Goal: Task Accomplishment & Management: Use online tool/utility

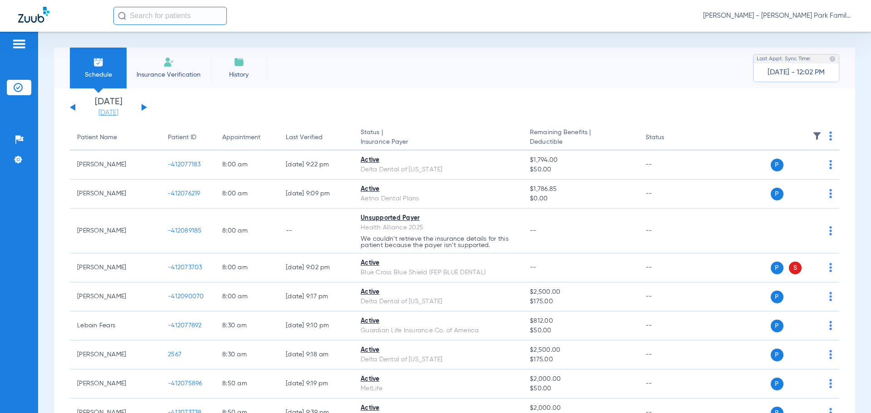
click at [104, 113] on link "[DATE]" at bounding box center [108, 112] width 54 height 9
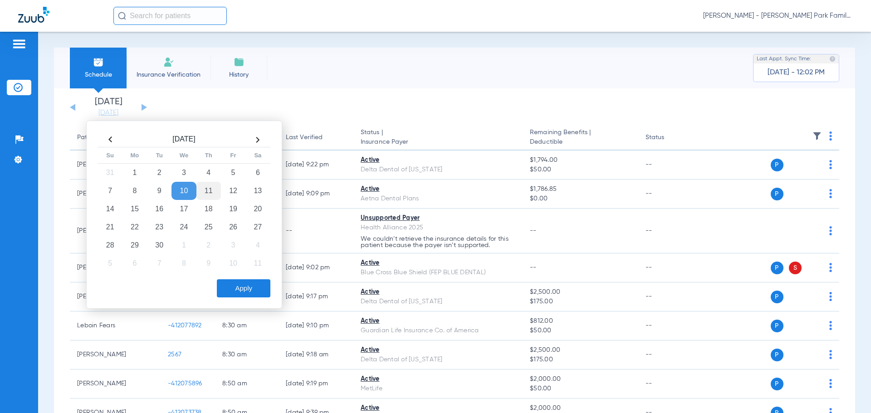
click at [203, 185] on td "11" at bounding box center [208, 191] width 25 height 18
click at [246, 295] on button "Apply" at bounding box center [244, 289] width 54 height 18
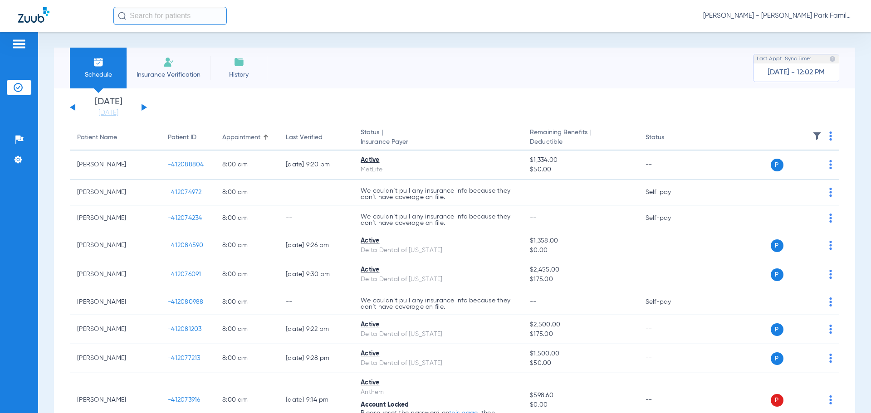
click at [301, 105] on app-single-date-navigator "[DATE] [DATE] [DATE] [DATE] [DATE] [DATE] [DATE] [DATE] [DATE] [DATE] [DATE] [D…" at bounding box center [455, 108] width 770 height 20
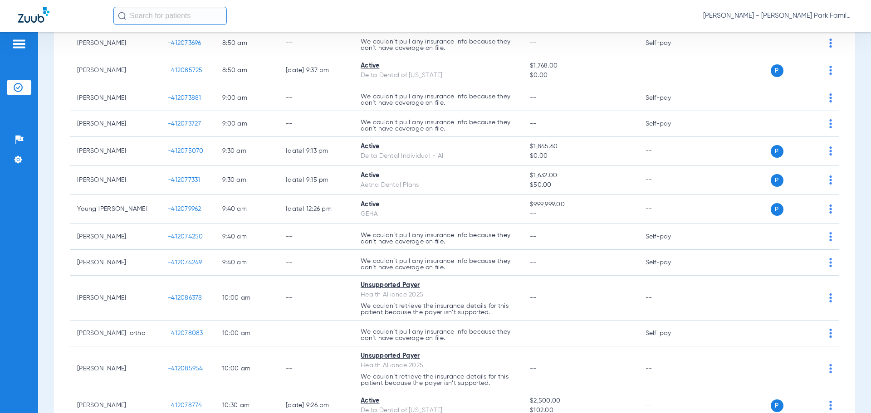
scroll to position [545, 0]
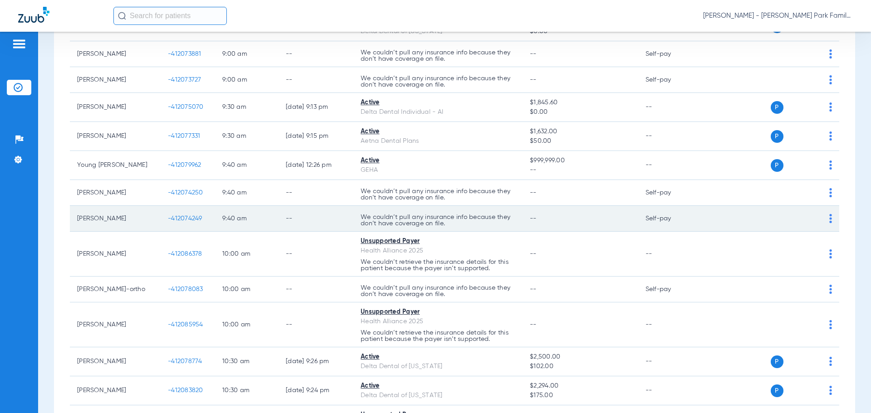
click at [191, 219] on span "-412074249" at bounding box center [185, 219] width 34 height 6
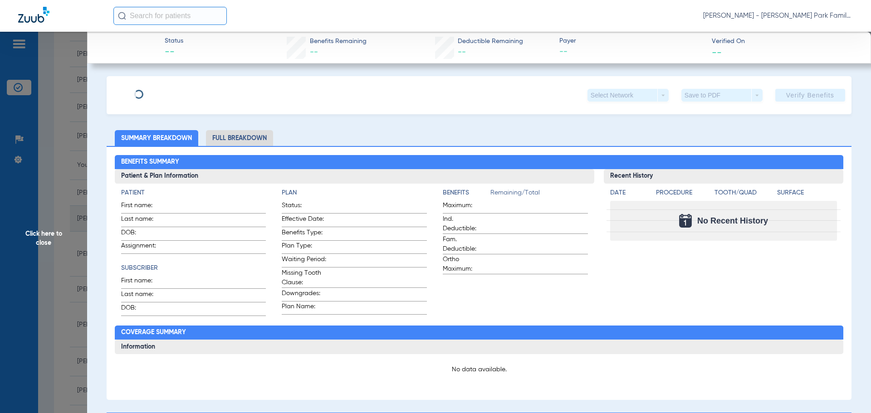
type input "Kamaron"
type input "[PERSON_NAME]"
type input "[DATE]"
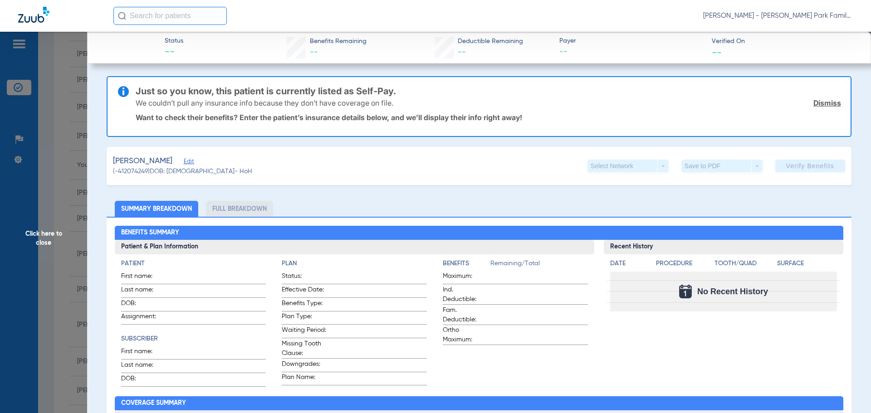
click at [192, 163] on span "Edit" at bounding box center [188, 162] width 8 height 9
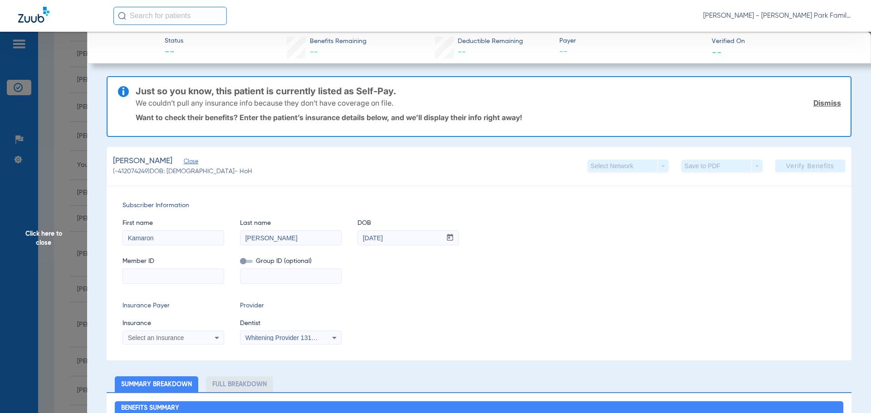
click at [189, 337] on div "Select an Insurance" at bounding box center [164, 338] width 73 height 6
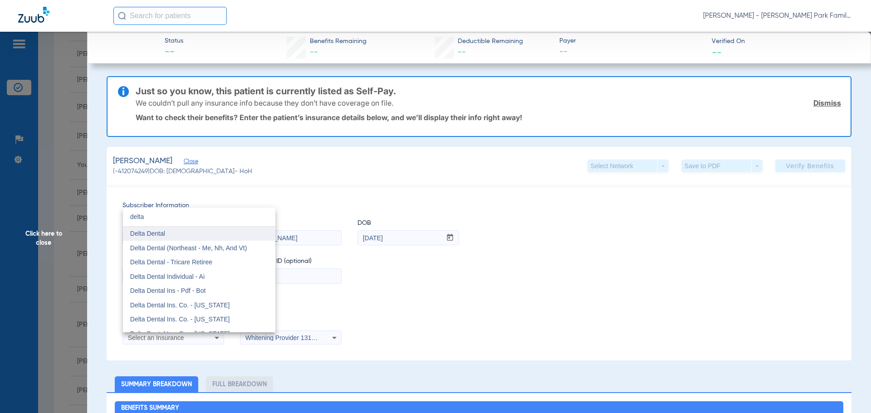
type input "delta"
click at [171, 235] on mat-option "Delta Dental" at bounding box center [199, 234] width 152 height 15
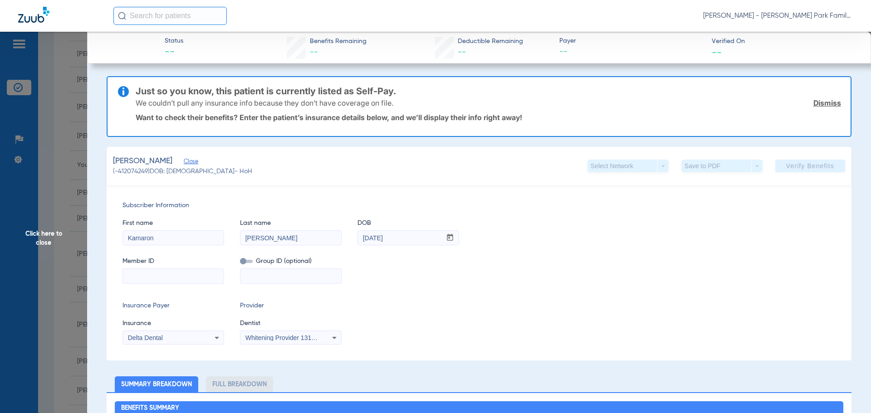
click at [338, 337] on icon at bounding box center [334, 338] width 11 height 11
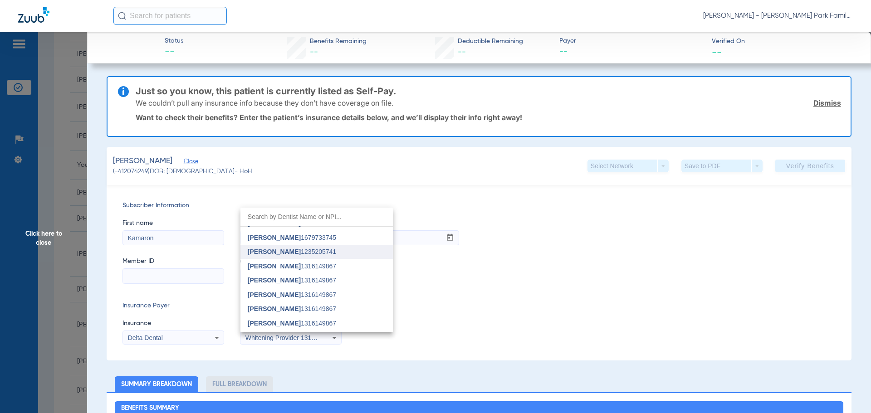
scroll to position [91, 0]
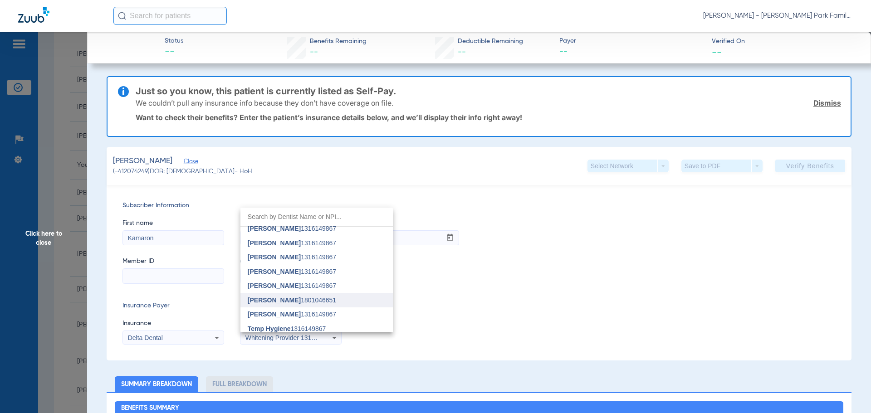
click at [319, 298] on span "[PERSON_NAME] 1801046651" at bounding box center [292, 300] width 88 height 6
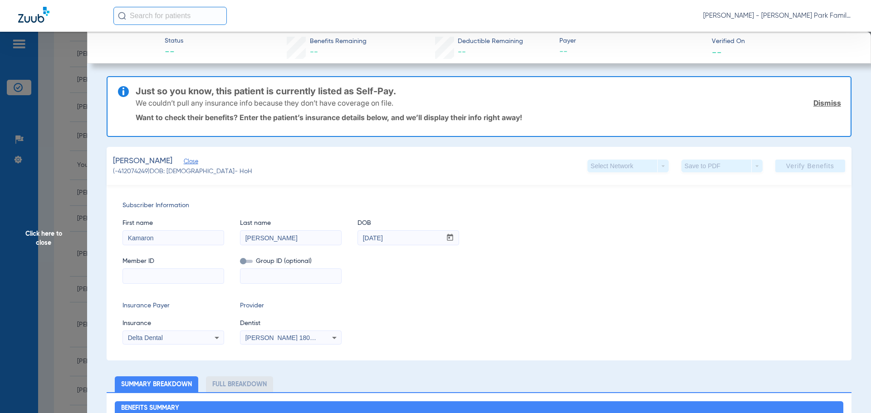
click at [389, 326] on div "Insurance Payer Insurance Delta Dental Provider Dentist [PERSON_NAME] 1801046651" at bounding box center [479, 323] width 713 height 44
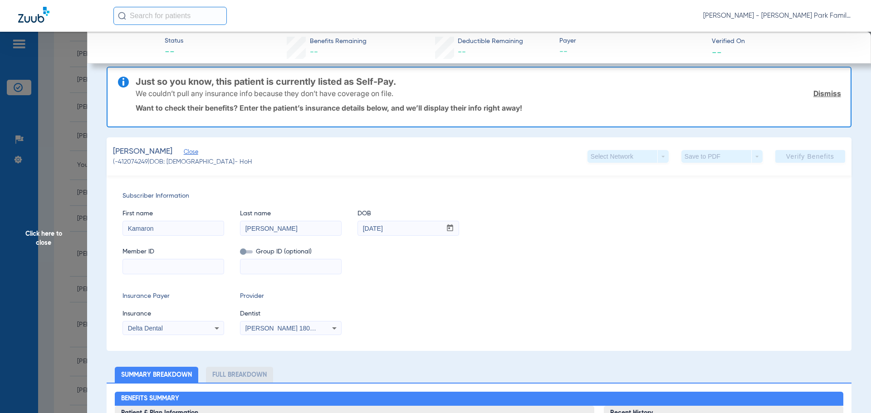
scroll to position [0, 0]
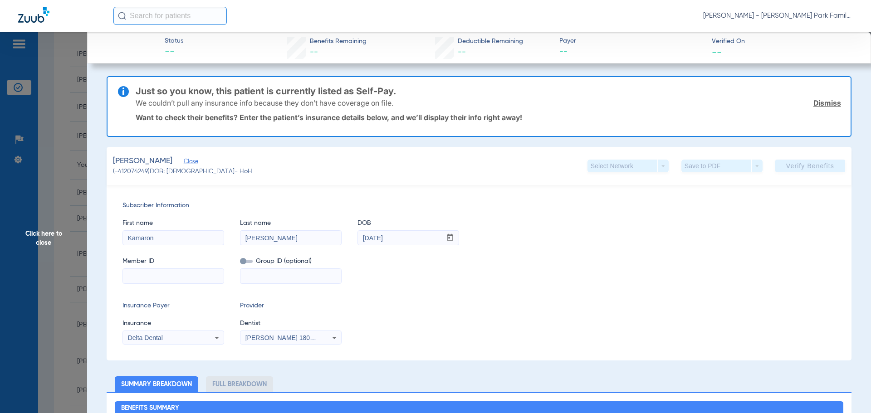
click at [165, 279] on input at bounding box center [173, 276] width 101 height 15
click at [40, 228] on span "Click here to close" at bounding box center [43, 238] width 87 height 413
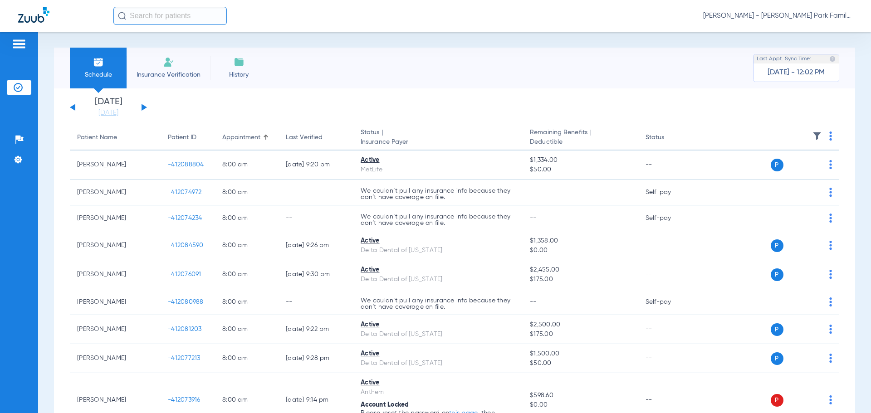
click at [809, 131] on th at bounding box center [770, 137] width 140 height 25
click at [813, 137] on img at bounding box center [817, 136] width 9 height 9
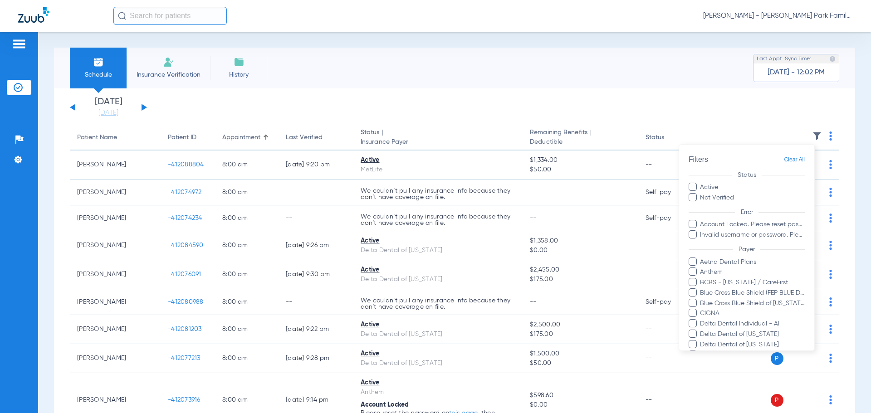
scroll to position [196, 0]
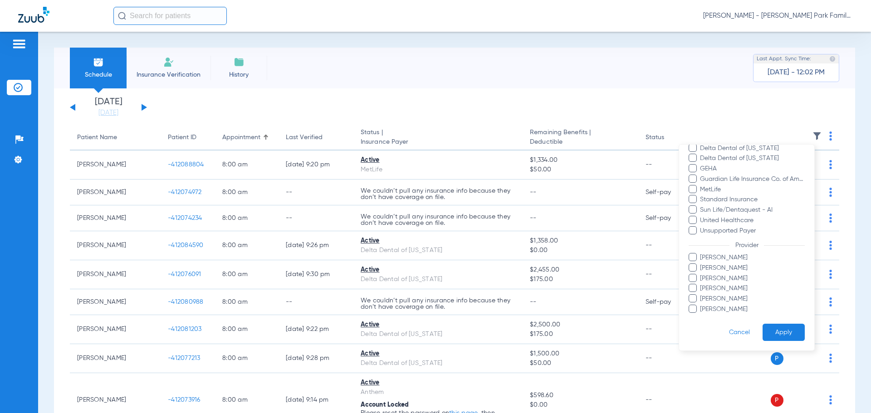
click at [695, 270] on span at bounding box center [693, 268] width 8 height 8
click at [702, 275] on input "[PERSON_NAME]" at bounding box center [702, 275] width 0 height 0
click at [692, 279] on span at bounding box center [693, 278] width 8 height 8
click at [702, 285] on input "[PERSON_NAME]" at bounding box center [702, 285] width 0 height 0
click at [693, 288] on span at bounding box center [693, 288] width 8 height 8
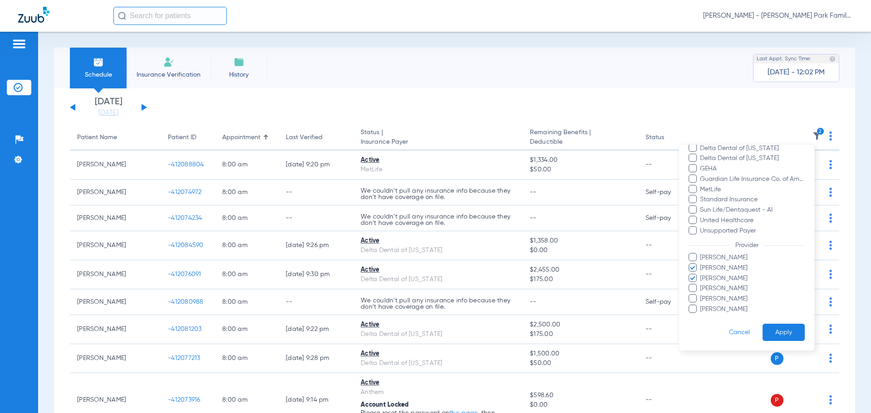
click at [702, 295] on input "[PERSON_NAME]" at bounding box center [702, 295] width 0 height 0
click at [690, 309] on span at bounding box center [693, 309] width 8 height 8
click at [702, 316] on input "[PERSON_NAME]" at bounding box center [702, 316] width 0 height 0
click at [776, 329] on button "Apply" at bounding box center [784, 333] width 42 height 18
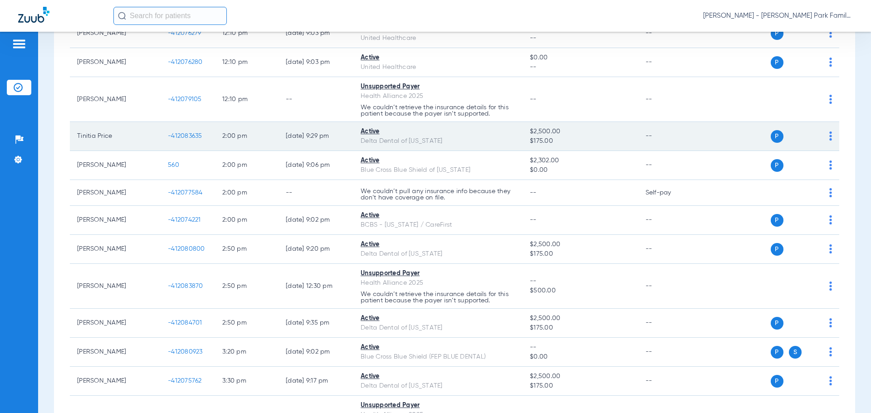
scroll to position [681, 0]
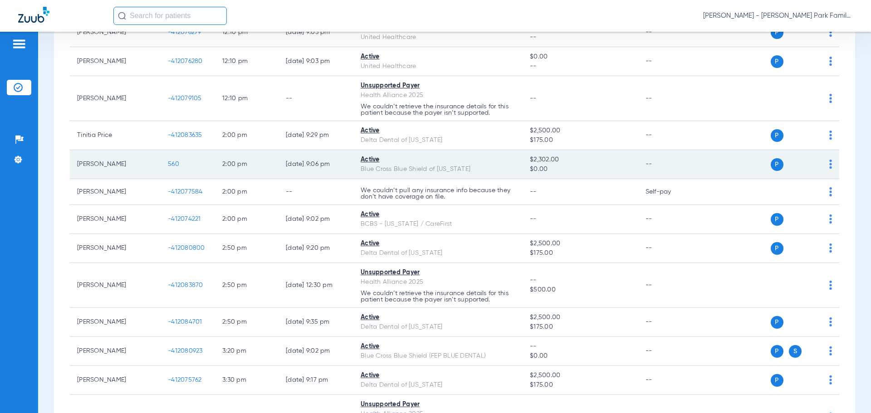
click at [177, 167] on span "560" at bounding box center [173, 164] width 11 height 6
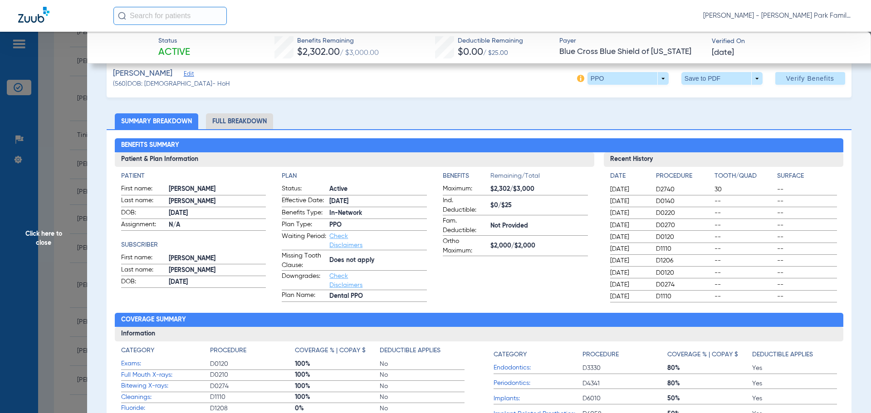
scroll to position [0, 0]
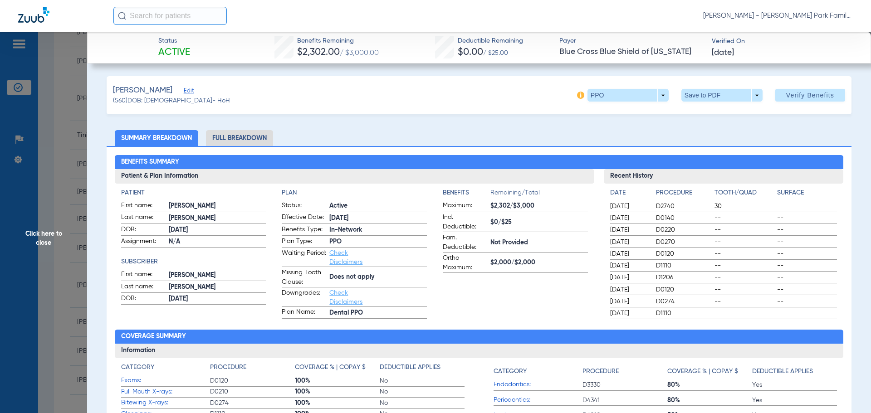
click at [33, 231] on span "Click here to close" at bounding box center [43, 238] width 87 height 413
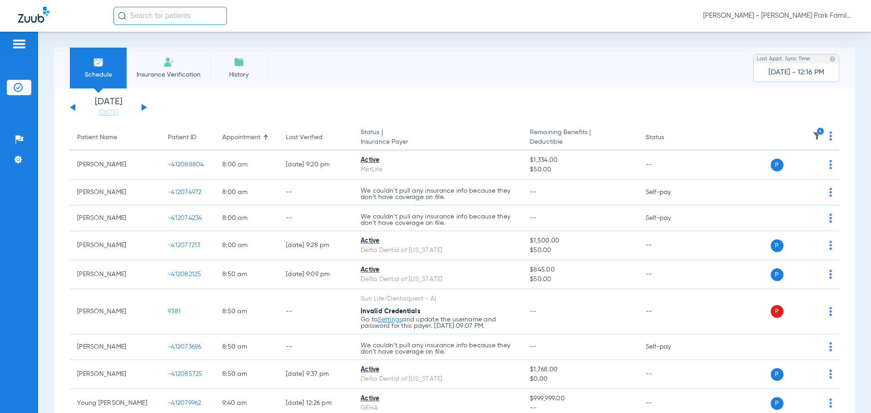
click at [172, 71] on span "Insurance Verification" at bounding box center [168, 74] width 70 height 9
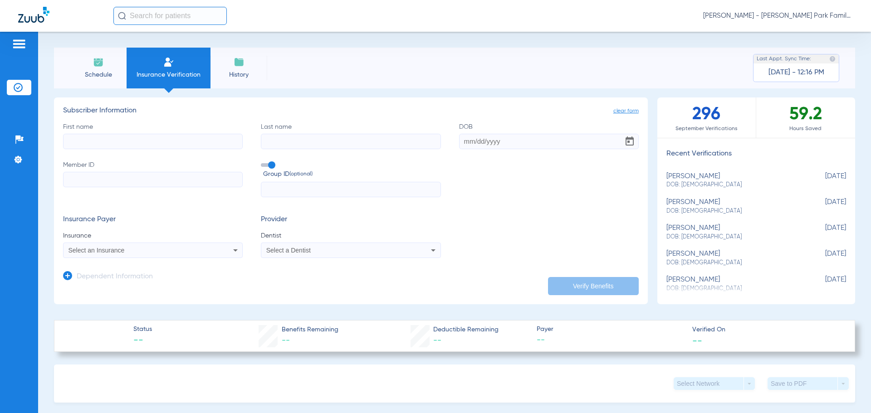
click at [122, 142] on input "First name" at bounding box center [153, 141] width 180 height 15
click at [110, 68] on li "Schedule" at bounding box center [98, 68] width 57 height 41
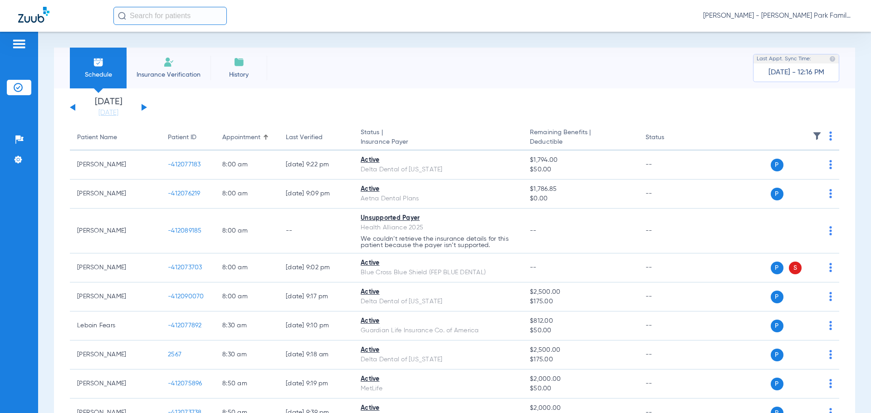
click at [143, 106] on button at bounding box center [144, 107] width 5 height 7
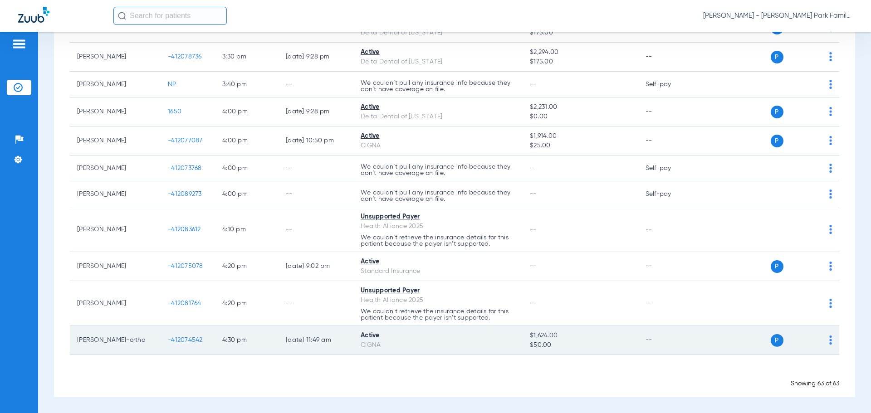
scroll to position [1697, 0]
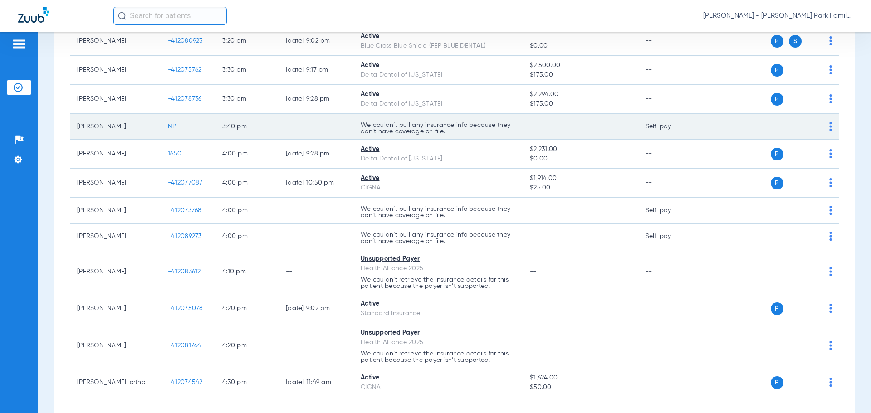
click at [171, 128] on span "NP" at bounding box center [172, 126] width 9 height 6
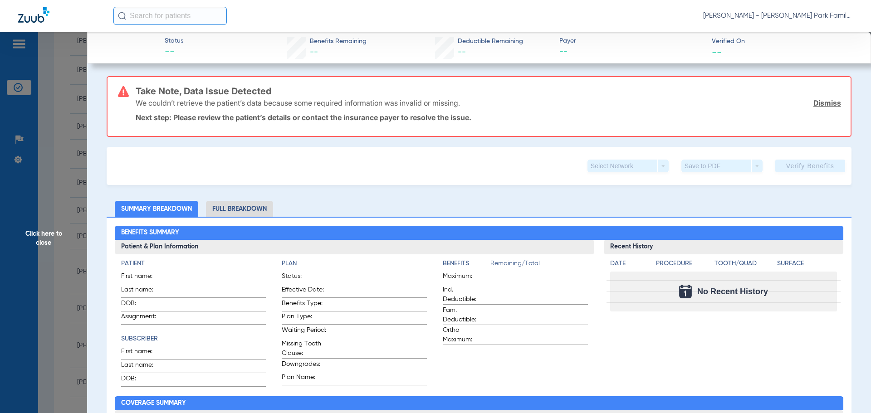
click at [49, 236] on span "Click here to close" at bounding box center [43, 238] width 87 height 413
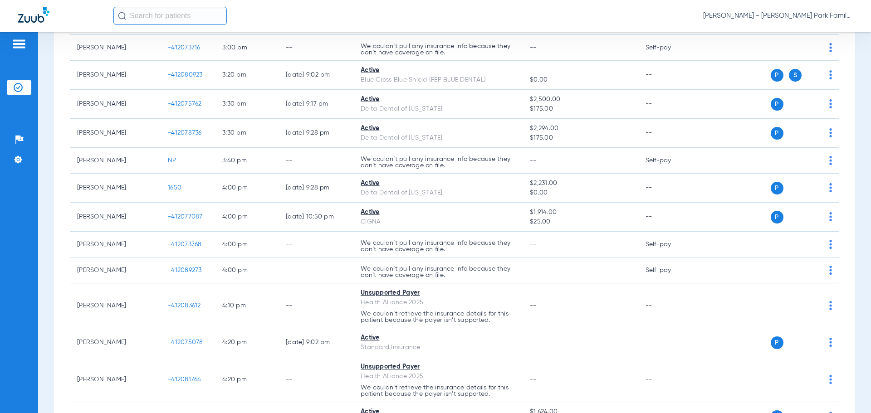
scroll to position [1679, 0]
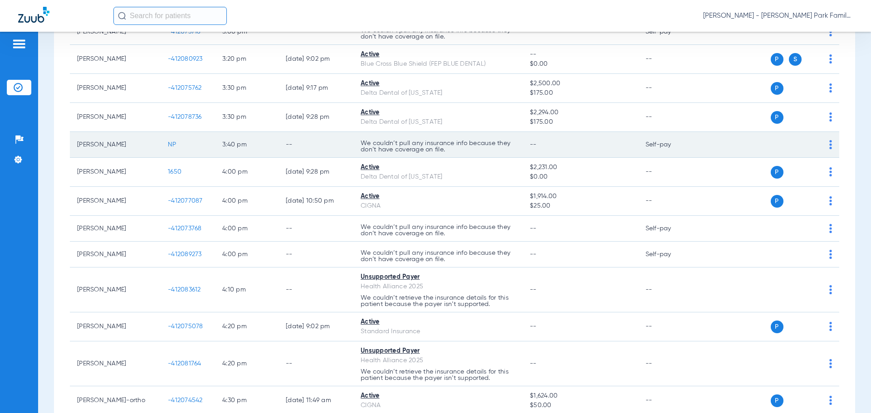
click at [174, 148] on span "NP" at bounding box center [172, 145] width 9 height 6
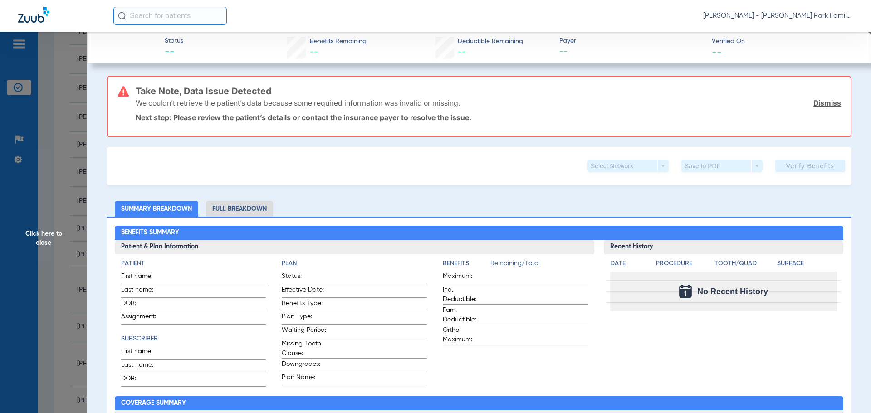
click at [35, 239] on span "Click here to close" at bounding box center [43, 238] width 87 height 413
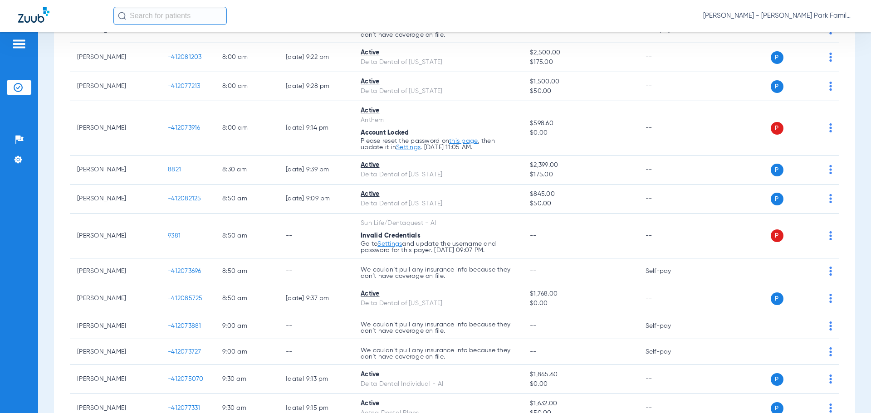
scroll to position [0, 0]
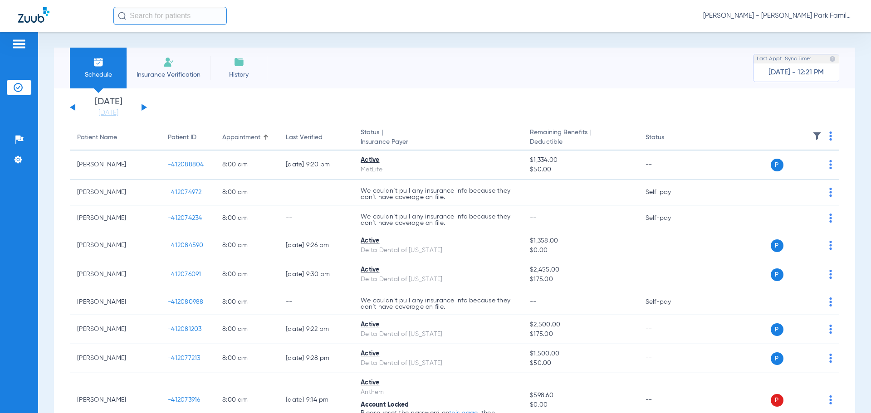
click at [70, 109] on div "[DATE] [DATE] [DATE] [DATE] [DATE] [DATE] [DATE] [DATE] [DATE] [DATE] [DATE] [D…" at bounding box center [108, 108] width 77 height 20
click at [70, 107] on div "[DATE] [DATE] [DATE] [DATE] [DATE] [DATE] [DATE] [DATE] [DATE] [DATE] [DATE] [D…" at bounding box center [108, 108] width 77 height 20
drag, startPoint x: 74, startPoint y: 106, endPoint x: 82, endPoint y: 107, distance: 7.3
click at [75, 106] on button at bounding box center [72, 107] width 5 height 7
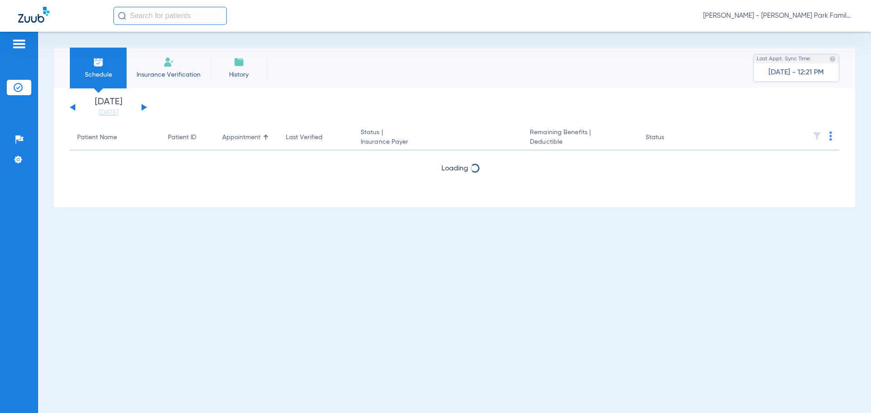
click at [143, 109] on button at bounding box center [144, 107] width 5 height 7
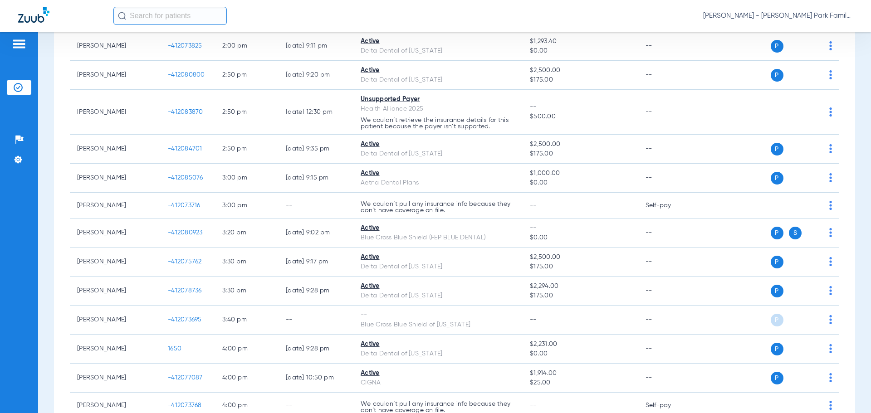
scroll to position [1746, 0]
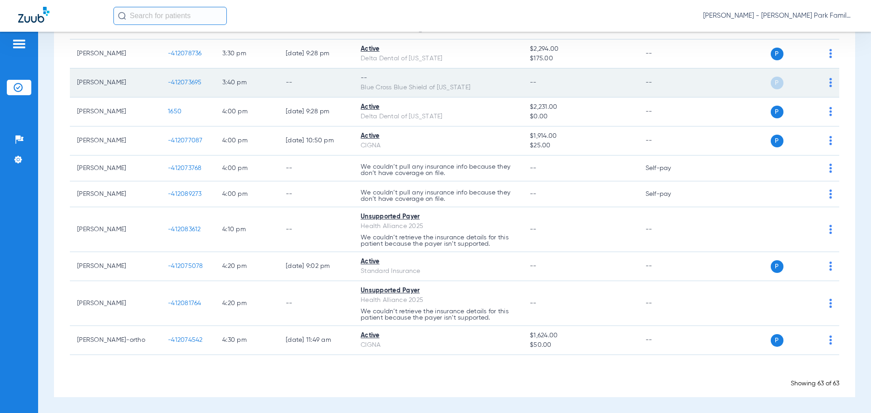
click at [185, 83] on span "-412073695" at bounding box center [185, 82] width 34 height 6
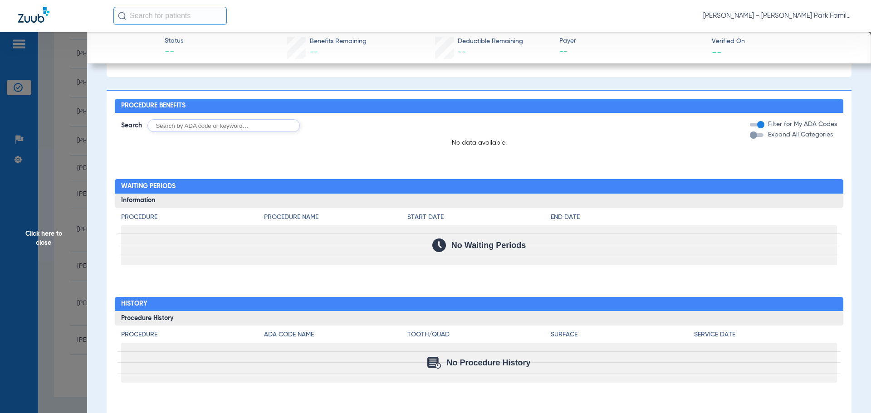
scroll to position [0, 0]
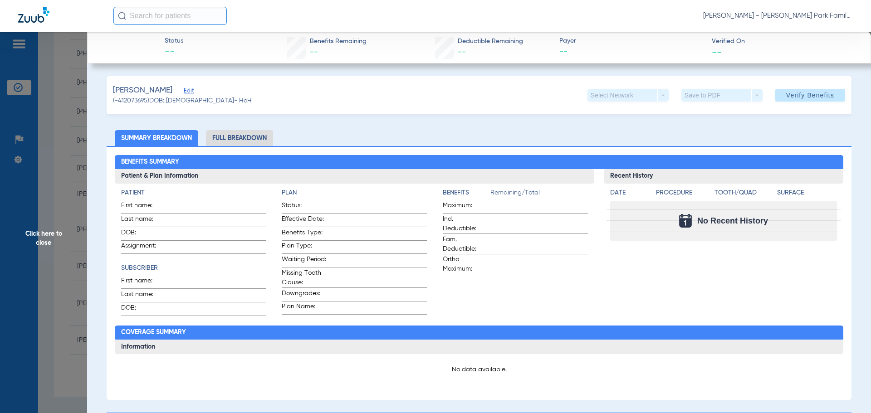
click at [238, 136] on li "Full Breakdown" at bounding box center [239, 138] width 67 height 16
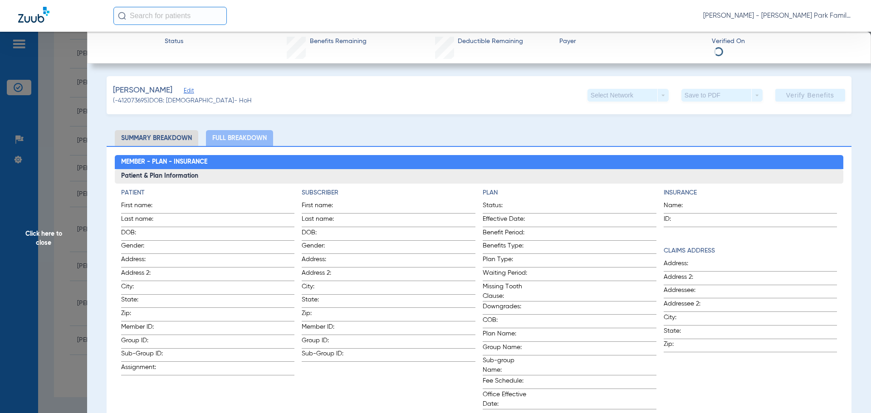
click at [56, 236] on span "Click here to close" at bounding box center [43, 238] width 87 height 413
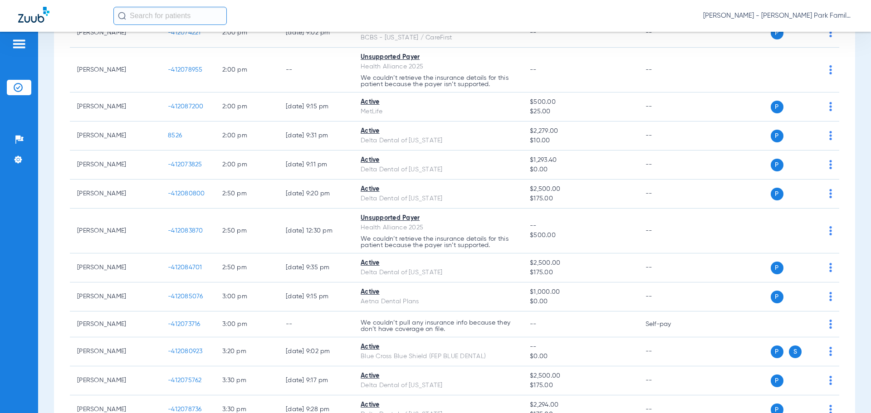
scroll to position [1383, 0]
